Goal: Check status: Check status

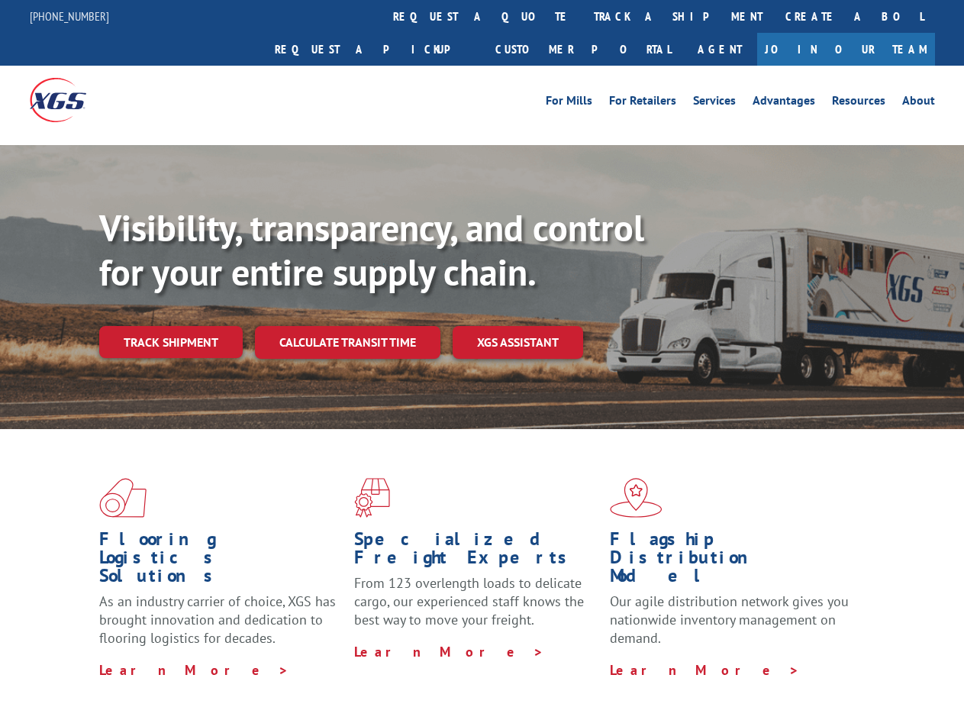
click at [482, 360] on div "Visibility, transparency, and control for your entire supply chain. Track shipm…" at bounding box center [531, 312] width 865 height 213
click at [583, 16] on link "track a shipment" at bounding box center [679, 16] width 192 height 33
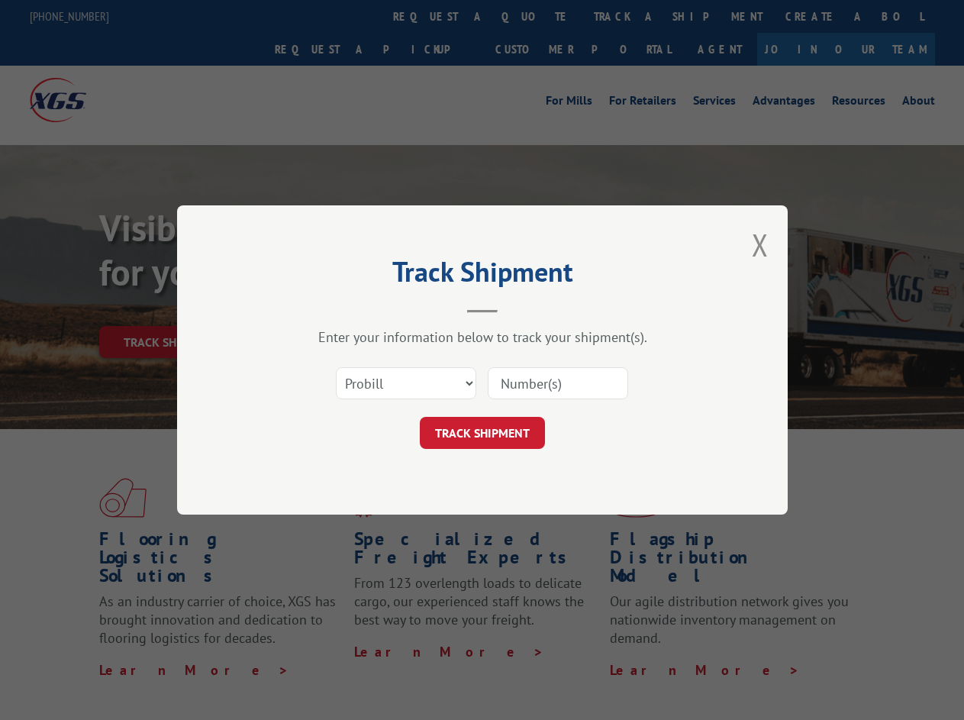
click at [533, 16] on div "Track Shipment Enter your information below to track your shipment(s). Select c…" at bounding box center [482, 360] width 964 height 720
click at [628, 16] on div "Track Shipment Enter your information below to track your shipment(s). Select c…" at bounding box center [482, 360] width 964 height 720
click at [170, 308] on div "Track Shipment Enter your information below to track your shipment(s). Select c…" at bounding box center [482, 360] width 964 height 720
click at [347, 308] on header "Track Shipment" at bounding box center [482, 287] width 458 height 52
click at [518, 308] on header "Track Shipment" at bounding box center [482, 287] width 458 height 52
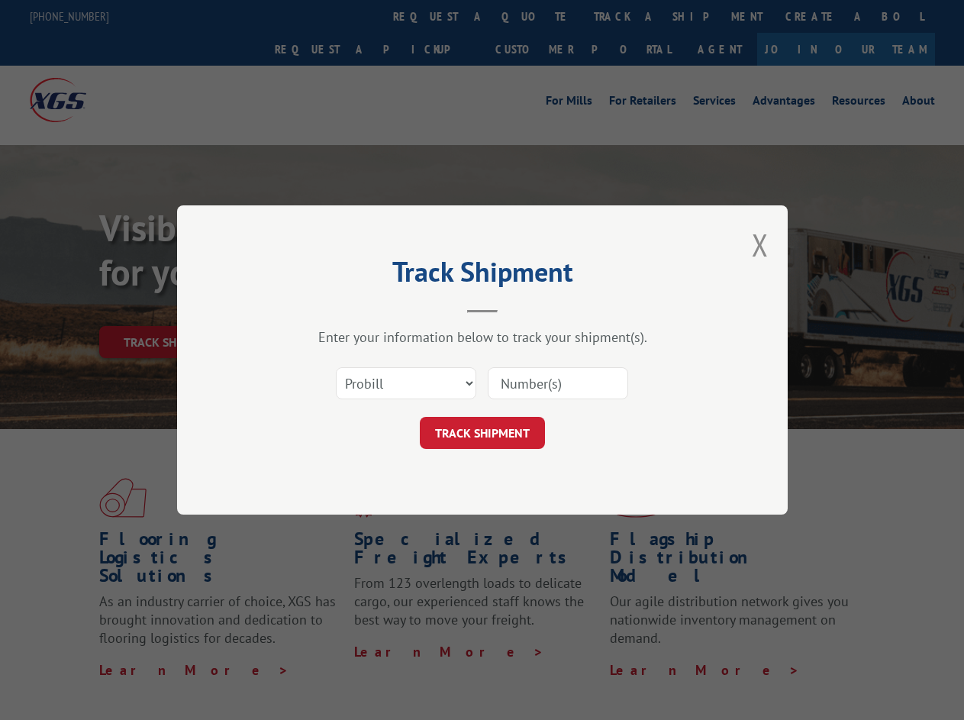
scroll to position [484, 0]
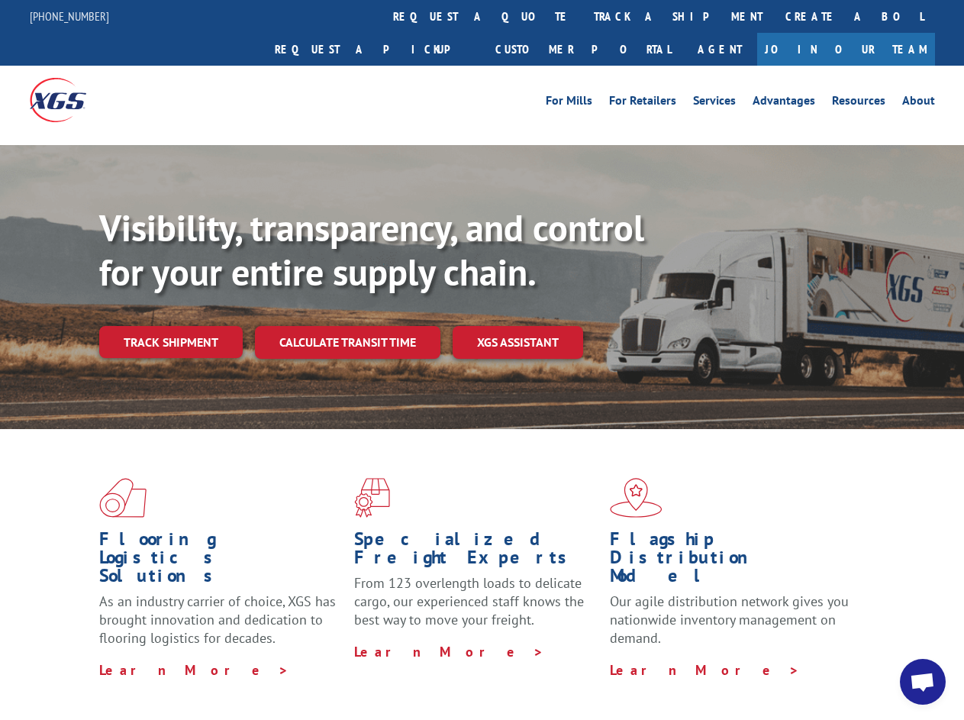
click at [482, 360] on div "Visibility, transparency, and control for your entire supply chain. Track shipm…" at bounding box center [531, 312] width 865 height 213
click at [533, 530] on h1 "Specialized Freight Experts" at bounding box center [476, 552] width 244 height 44
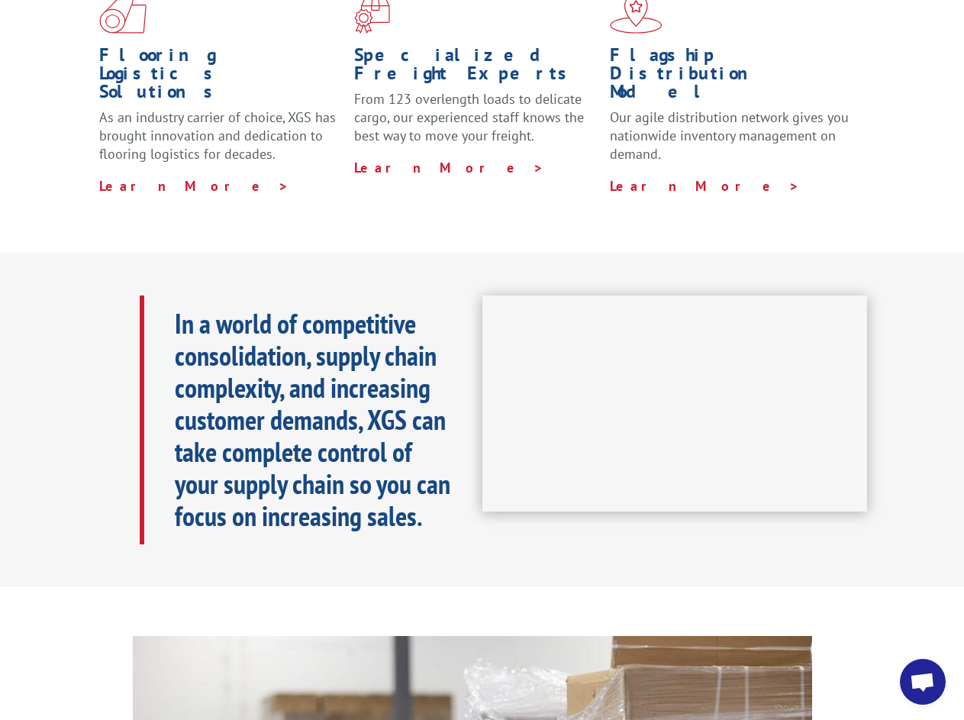
click at [628, 46] on h1 "Flagship Distribution Model" at bounding box center [732, 77] width 244 height 63
click at [170, 308] on div "In a world of competitive consolidation, supply chain complexity, and increasin…" at bounding box center [311, 419] width 343 height 249
click at [347, 308] on b "In a world of competitive consolidation, supply chain complexity, and increasin…" at bounding box center [313, 419] width 276 height 228
click at [923, 682] on span "Open chat" at bounding box center [922, 683] width 25 height 21
